Goal: Task Accomplishment & Management: Manage account settings

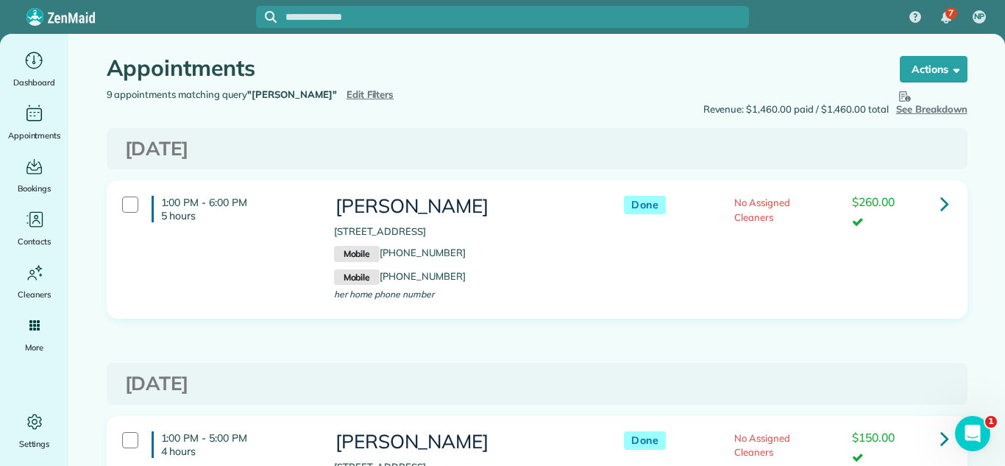
drag, startPoint x: 350, startPoint y: 222, endPoint x: 530, endPoint y: 220, distance: 180.3
click at [530, 220] on div "Kathy Lenart 7919 Sycamore Drive Orland Park IL 60462 Mobile (708) 612-5596 Mob…" at bounding box center [464, 247] width 260 height 103
click at [324, 84] on div "Appointments the List View [2 min]" at bounding box center [478, 72] width 743 height 32
click at [347, 92] on span "Edit Filters" at bounding box center [371, 94] width 48 height 12
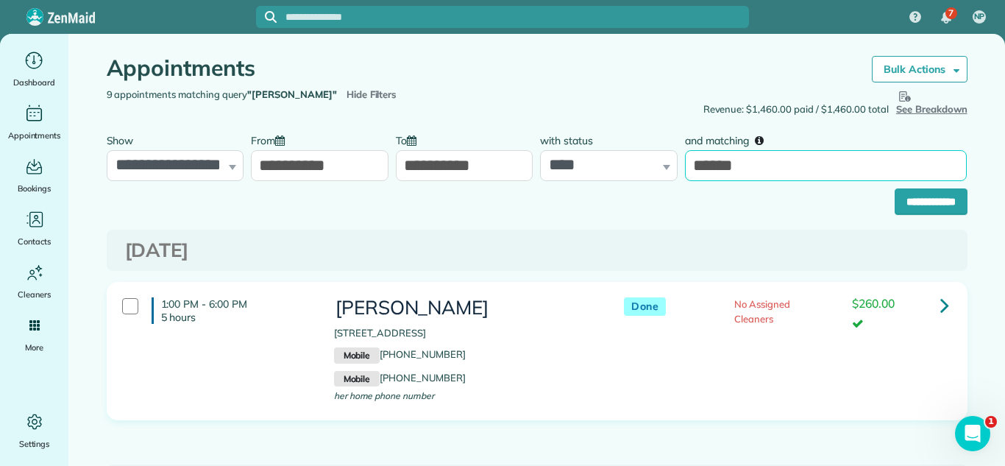
click at [784, 164] on input "******" at bounding box center [826, 165] width 282 height 31
type input "*****"
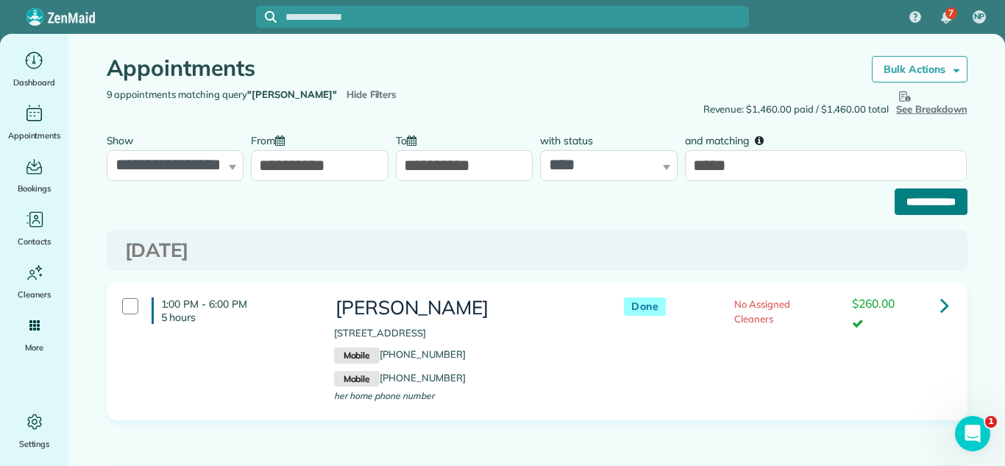
click at [959, 197] on input "**********" at bounding box center [931, 201] width 73 height 26
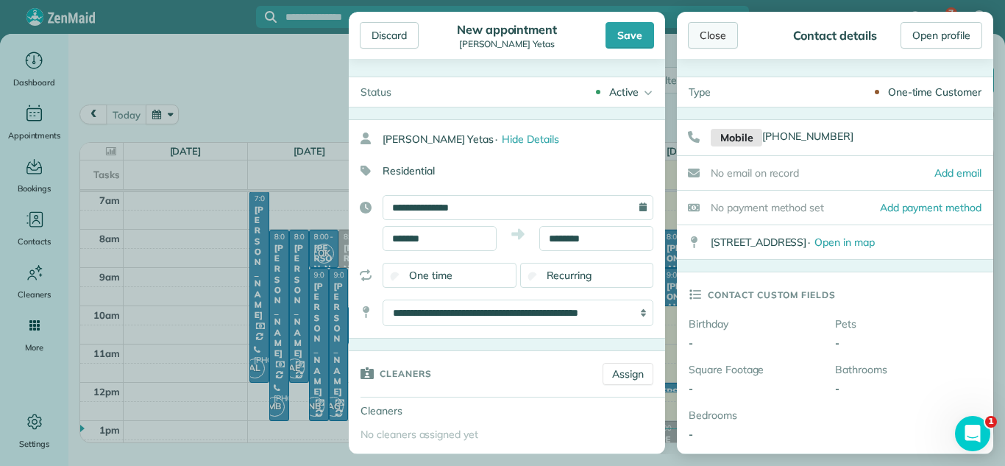
click at [716, 36] on div "Close" at bounding box center [713, 35] width 50 height 26
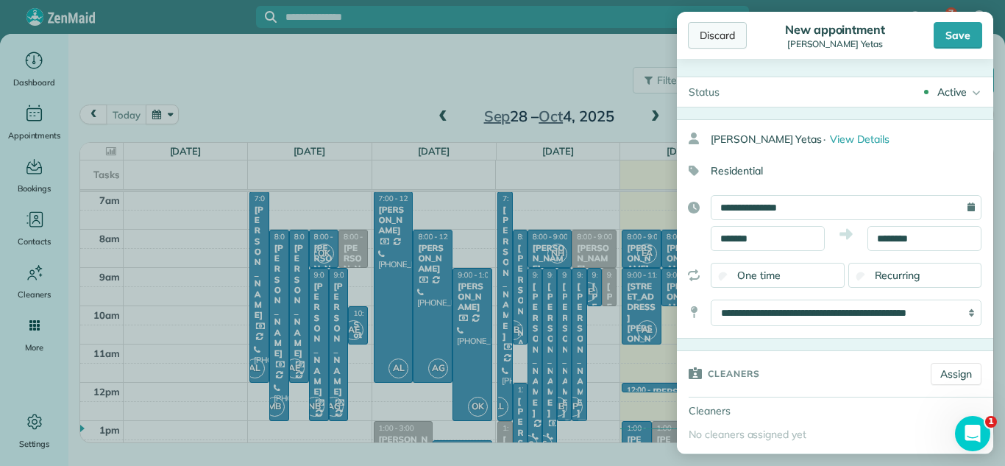
click at [734, 36] on div "Discard" at bounding box center [717, 35] width 59 height 26
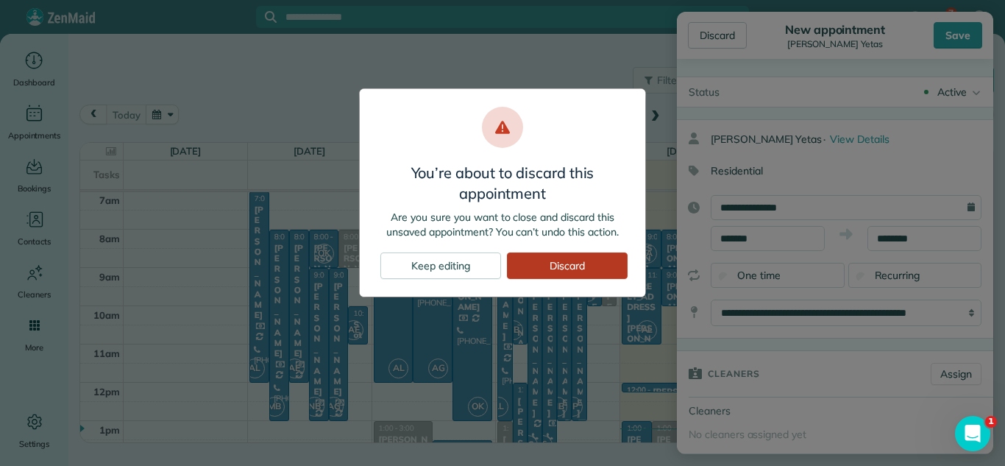
click at [563, 269] on div "Discard" at bounding box center [567, 265] width 121 height 26
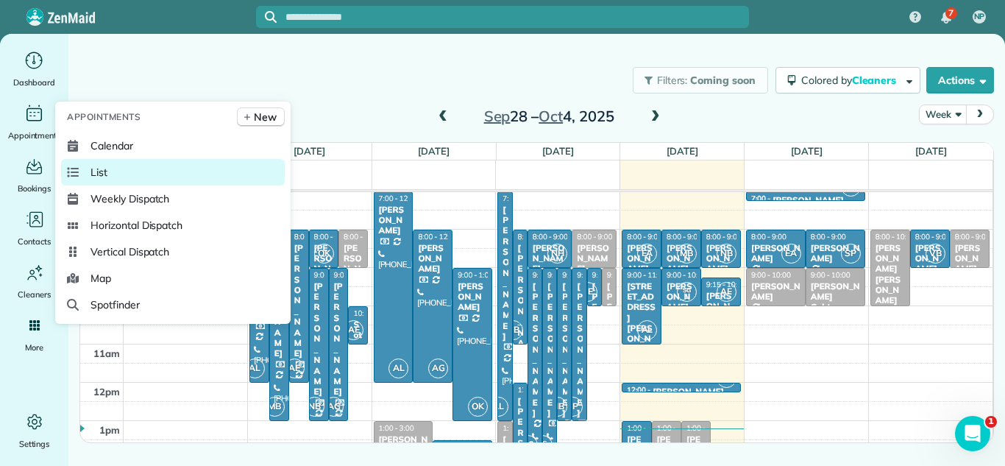
click at [121, 177] on link "List" at bounding box center [173, 172] width 224 height 26
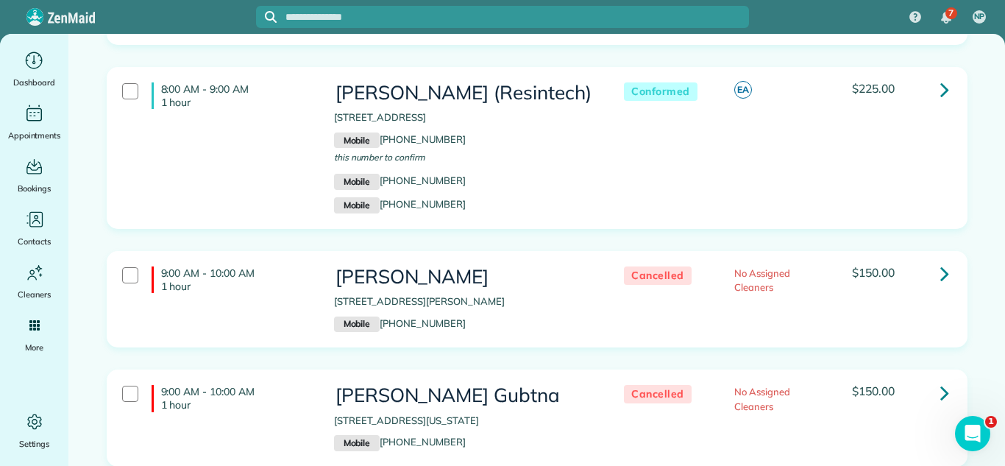
scroll to position [1892, 0]
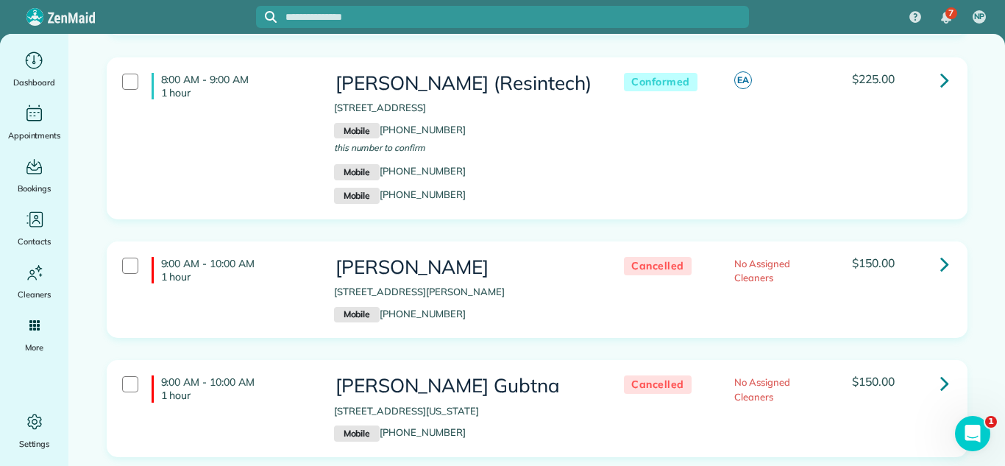
click at [342, 241] on div "9:00 AM - 10:00 AM 1 hour Eva Waselevskiy 15770 Griswold Springs Road Plano IL …" at bounding box center [537, 289] width 861 height 97
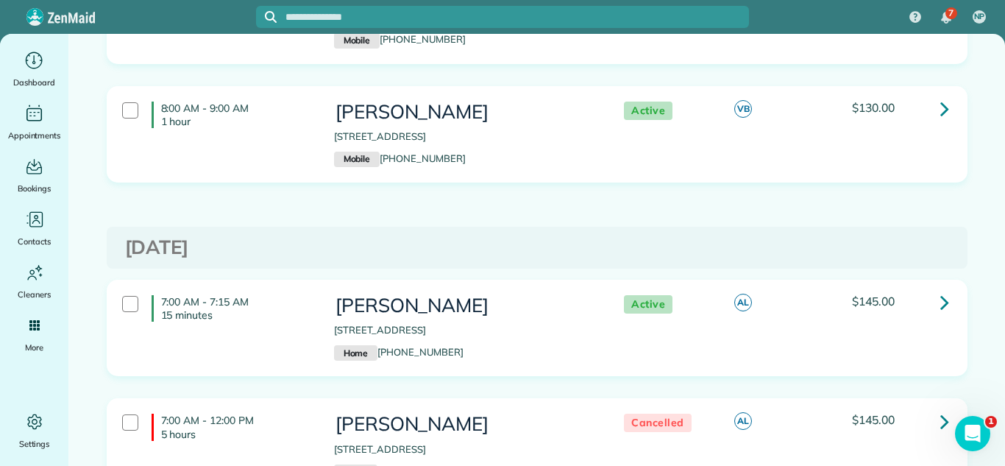
scroll to position [2644, 0]
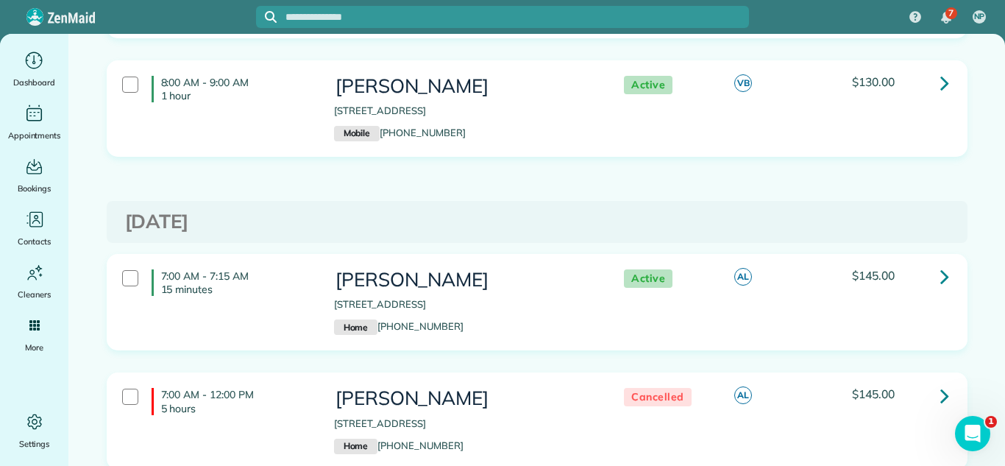
click at [678, 137] on div "8:00 AM - 9:00 AM 1 hour Dann Brown 8487 235th Avenue Salem Lakes WI 53168 Mobi…" at bounding box center [537, 119] width 883 height 119
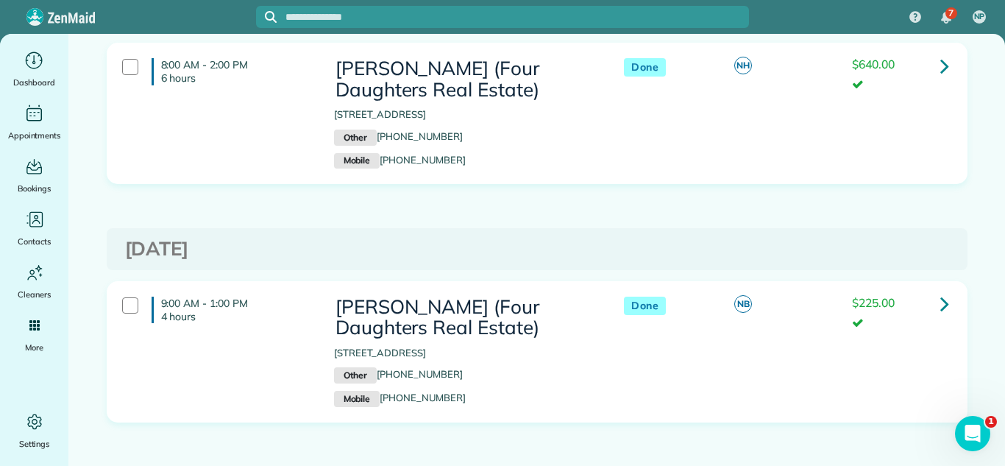
scroll to position [6056, 0]
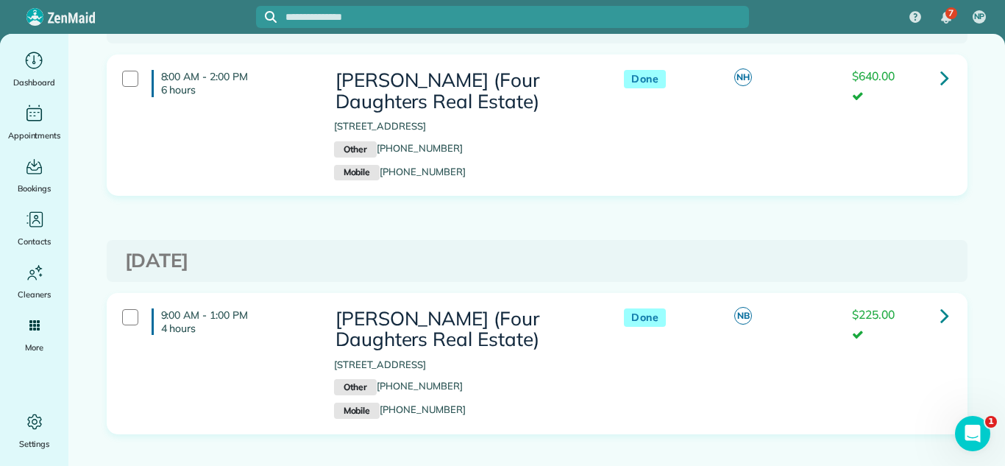
click at [933, 69] on link at bounding box center [944, 77] width 29 height 29
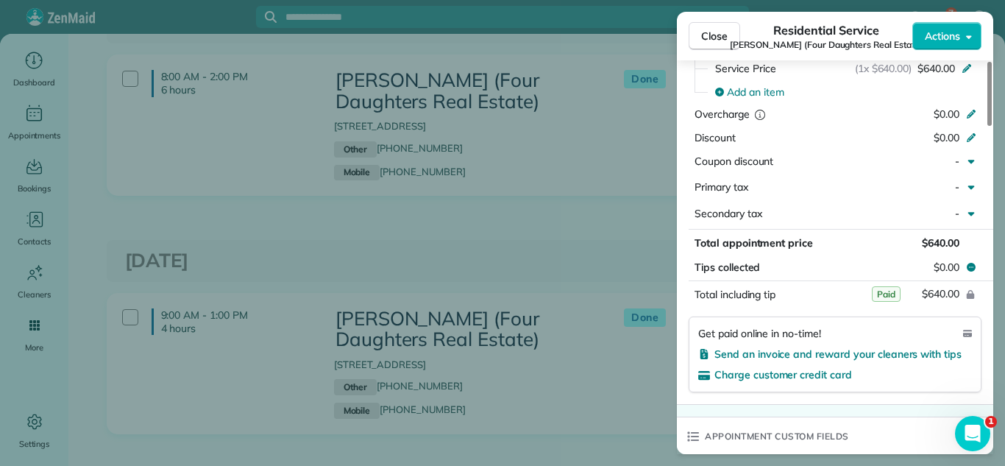
scroll to position [770, 0]
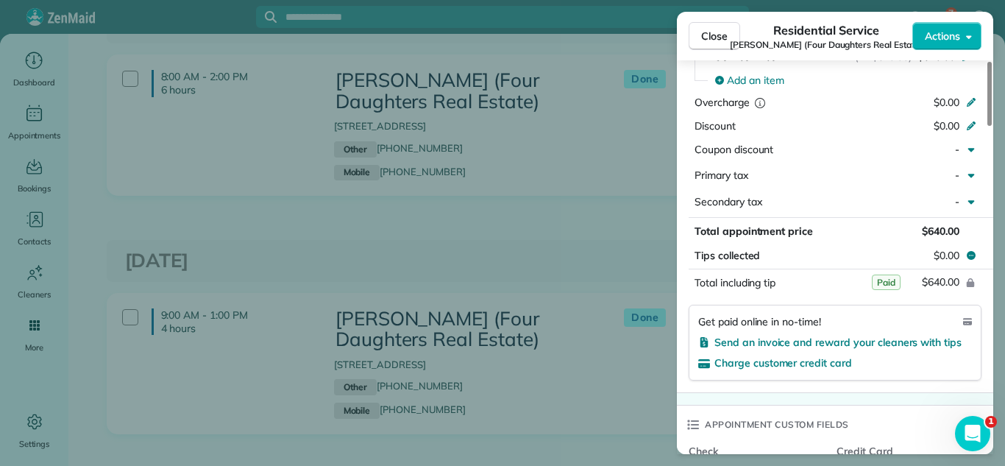
drag, startPoint x: 724, startPoint y: 29, endPoint x: 676, endPoint y: 60, distance: 56.9
click at [723, 30] on span "Close" at bounding box center [714, 36] width 26 height 15
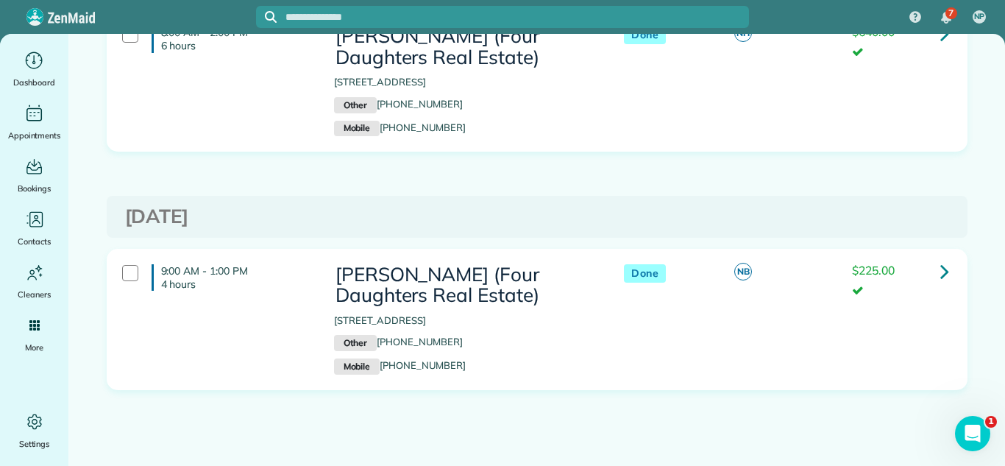
scroll to position [6101, 0]
click at [946, 275] on icon at bounding box center [944, 271] width 9 height 26
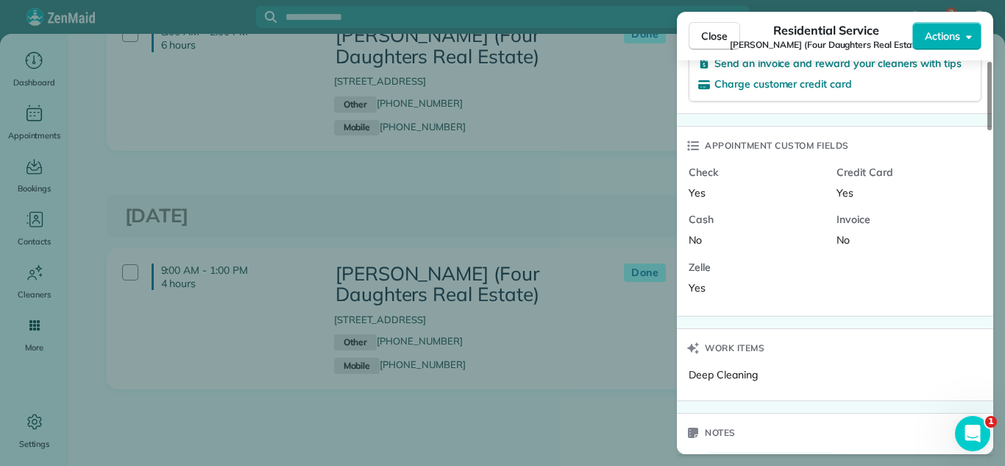
scroll to position [1041, 0]
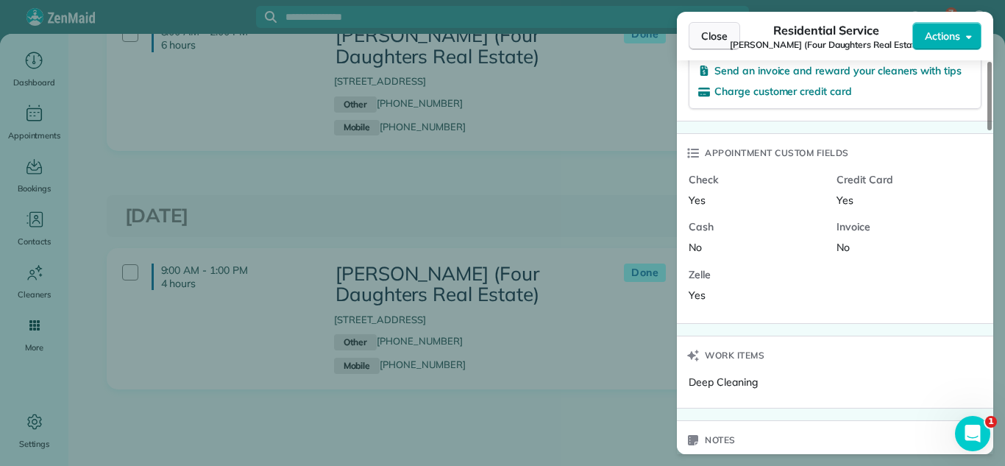
click at [717, 43] on span "Close" at bounding box center [714, 36] width 26 height 15
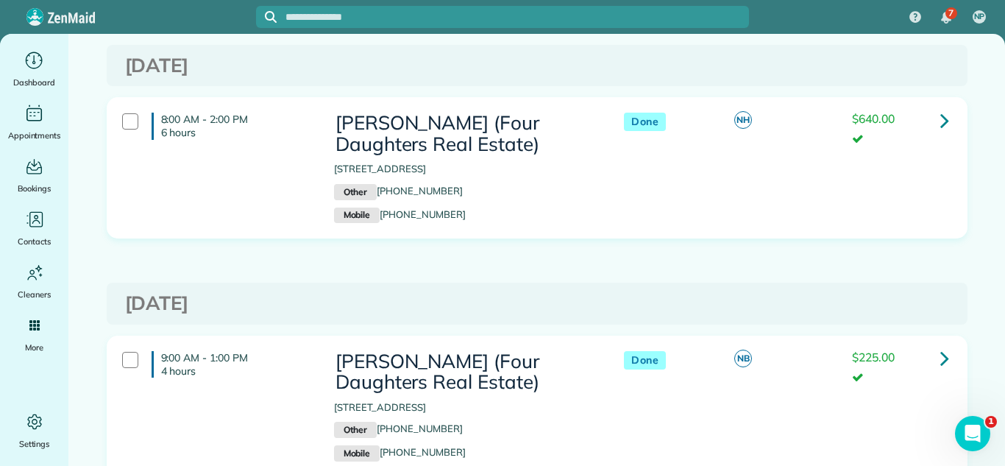
scroll to position [6004, 0]
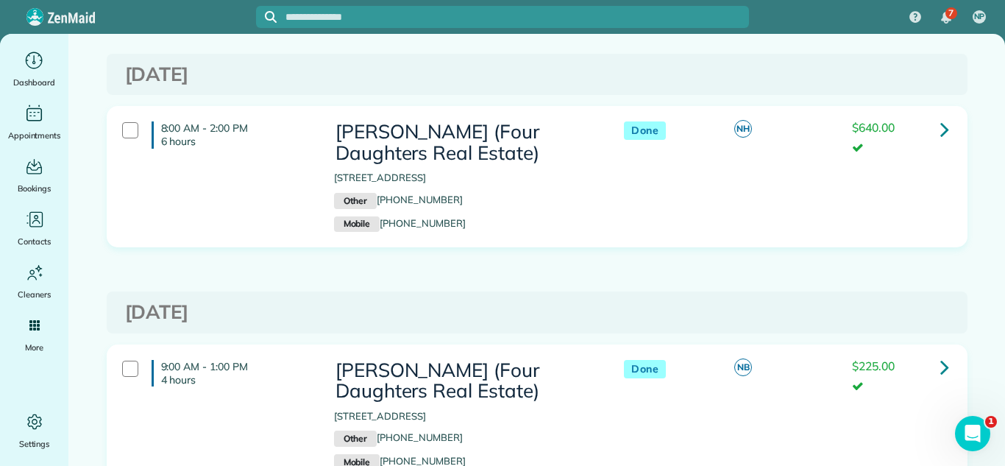
click at [932, 122] on link at bounding box center [944, 128] width 29 height 29
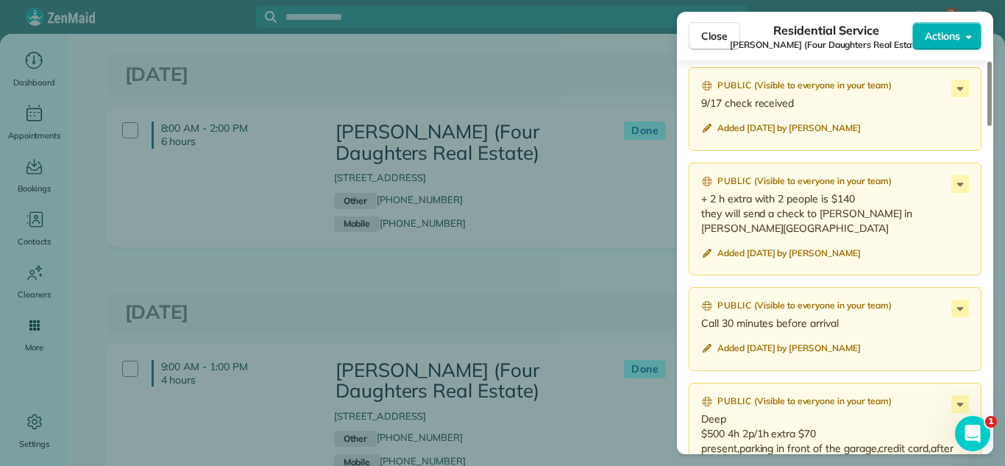
scroll to position [1579, 0]
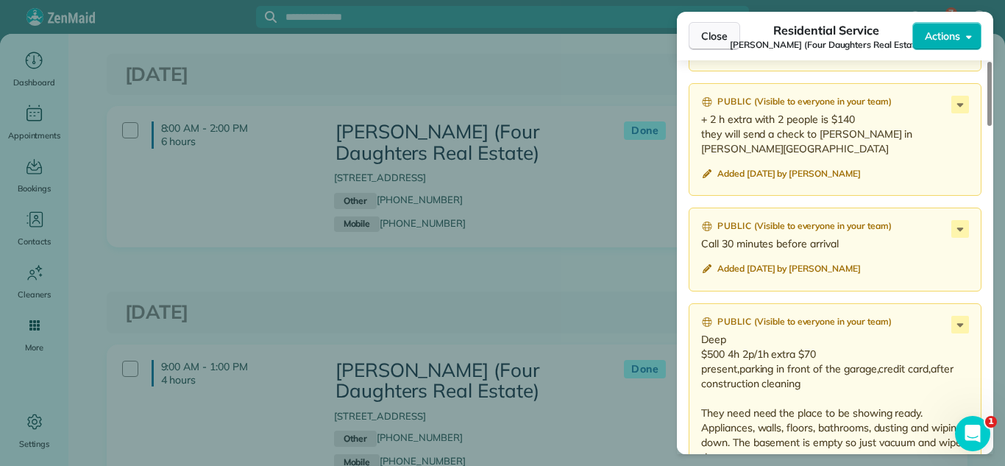
click at [695, 37] on button "Close" at bounding box center [715, 36] width 52 height 28
